Goal: Information Seeking & Learning: Learn about a topic

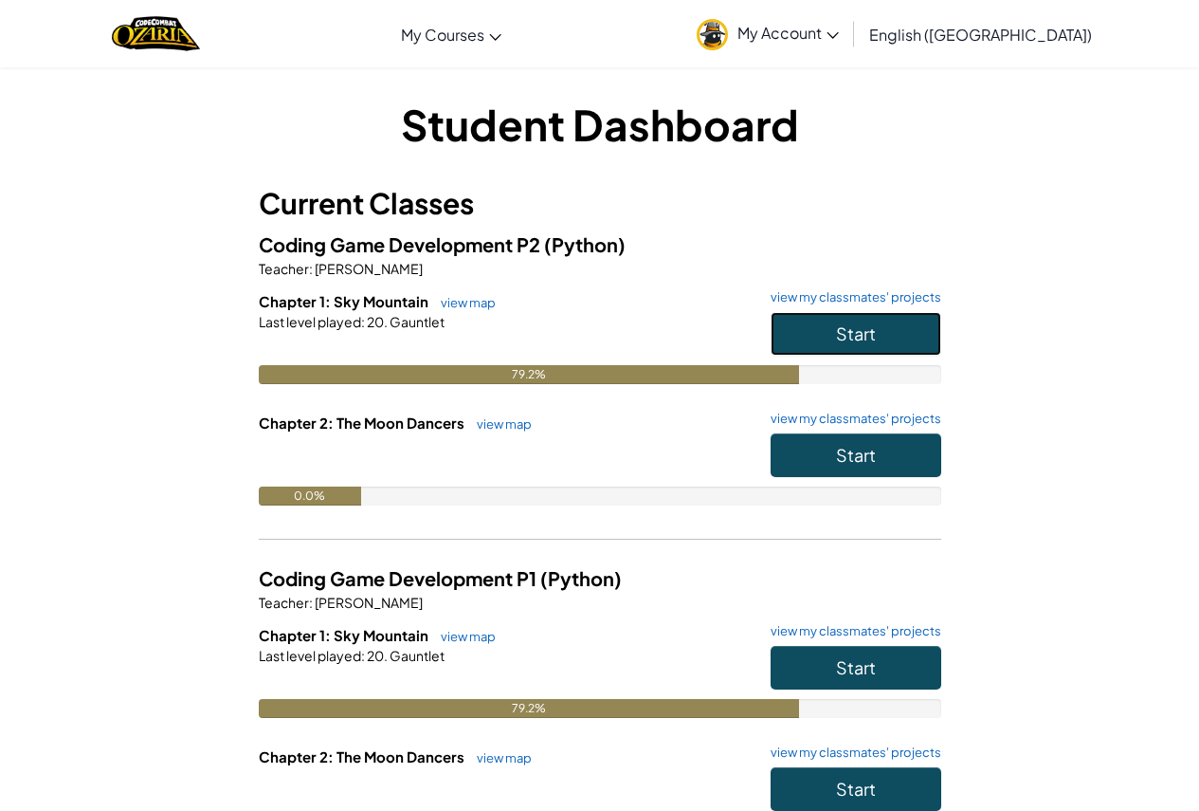
click at [828, 328] on button "Start" at bounding box center [856, 334] width 171 height 44
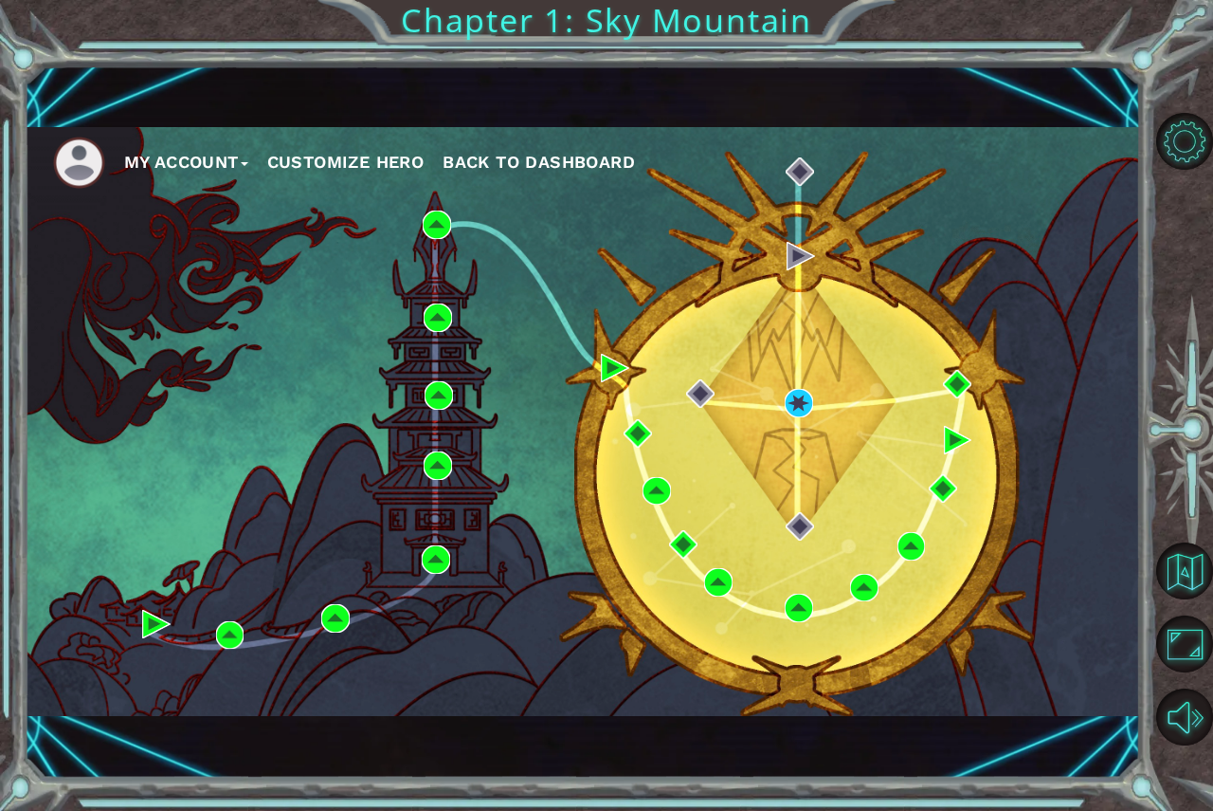
drag, startPoint x: 137, startPoint y: 21, endPoint x: 167, endPoint y: -21, distance: 51.0
click at [167, 0] on html "My Account Customize Hero Back to Dashboard Chapter 1: Sky Mountain" at bounding box center [606, 405] width 1213 height 811
